Goal: Use online tool/utility: Use online tool/utility

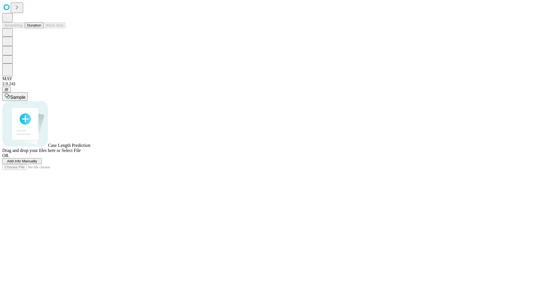
click at [41, 28] on button "Duration" at bounding box center [34, 25] width 19 height 6
click at [37, 163] on span "Add Info Manually" at bounding box center [22, 161] width 30 height 4
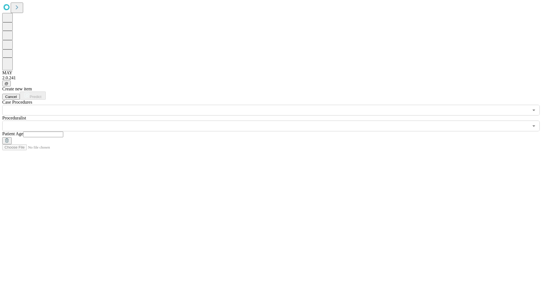
click at [63, 132] on input "text" at bounding box center [43, 135] width 40 height 6
type input "**"
click at [275, 121] on input "text" at bounding box center [265, 126] width 526 height 11
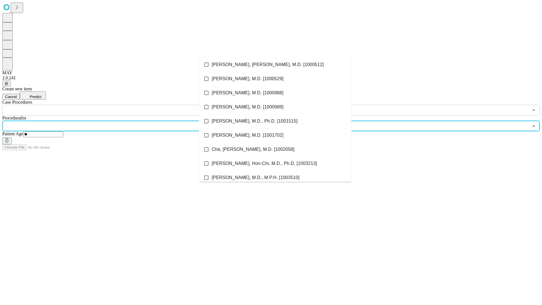
click at [275, 65] on li "[PERSON_NAME], [PERSON_NAME], M.D. [1000512]" at bounding box center [275, 65] width 152 height 14
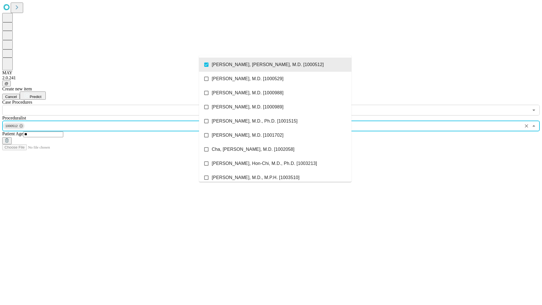
click at [119, 105] on input "text" at bounding box center [265, 110] width 526 height 11
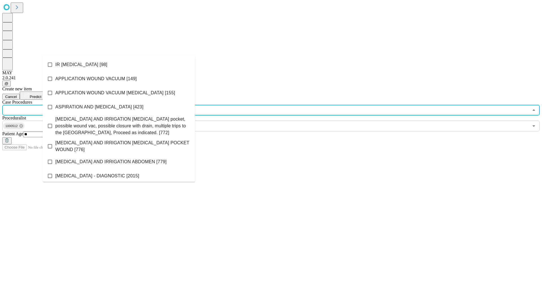
click at [119, 65] on li "IR [MEDICAL_DATA] [98]" at bounding box center [119, 65] width 152 height 14
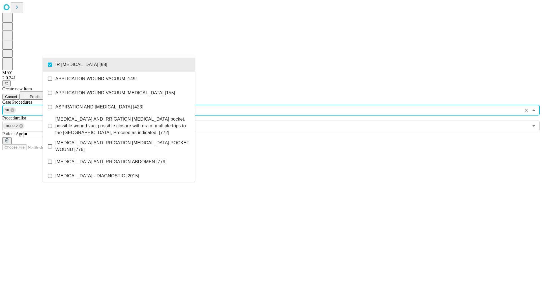
click at [41, 95] on span "Predict" at bounding box center [36, 97] width 12 height 4
